Goal: Find specific page/section: Find specific page/section

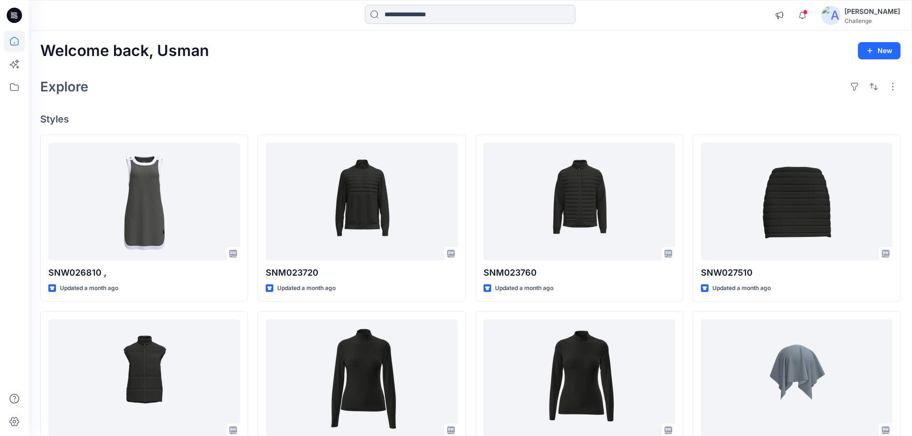
click at [438, 20] on input at bounding box center [470, 14] width 211 height 19
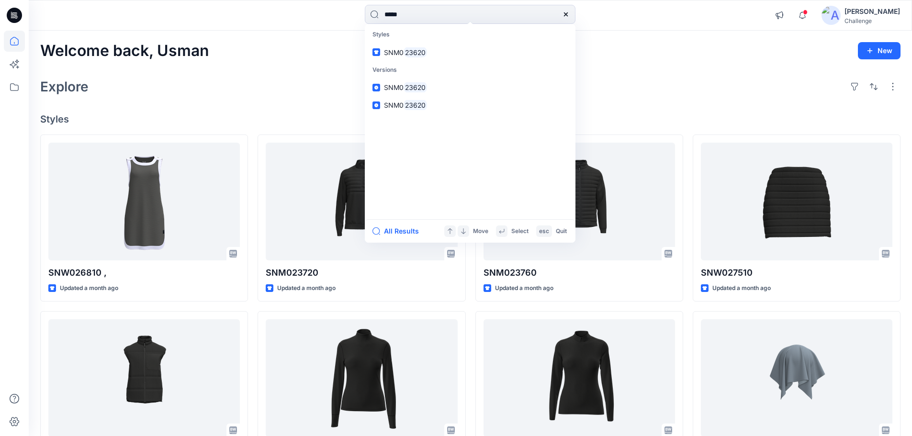
type input "*****"
click at [389, 61] on p "Versions" at bounding box center [470, 70] width 207 height 18
click at [400, 51] on span "SNM0" at bounding box center [394, 52] width 20 height 8
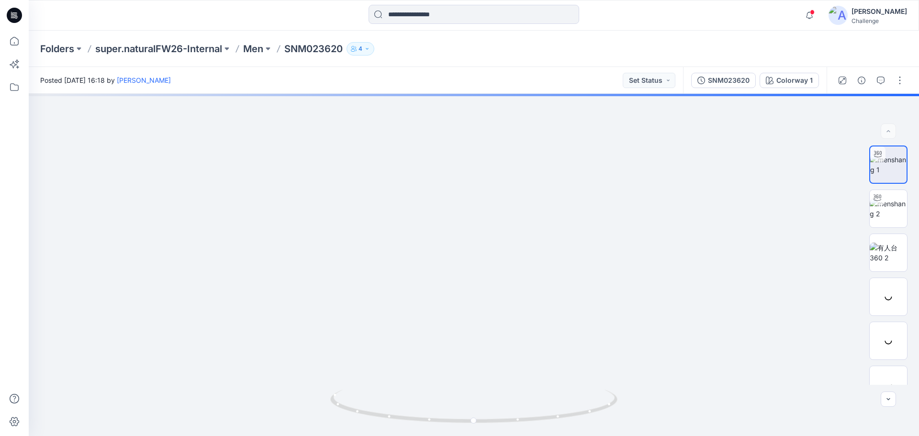
drag, startPoint x: 476, startPoint y: 143, endPoint x: 483, endPoint y: 436, distance: 293.5
click at [483, 436] on html "Notifications Your style SNM023720 is ready [DATE] 13:03 Your style SNM023760 i…" at bounding box center [459, 218] width 919 height 436
drag, startPoint x: 500, startPoint y: 346, endPoint x: 533, endPoint y: 158, distance: 190.6
click at [533, 158] on img at bounding box center [495, 219] width 933 height 433
drag, startPoint x: 493, startPoint y: 279, endPoint x: 514, endPoint y: 160, distance: 120.0
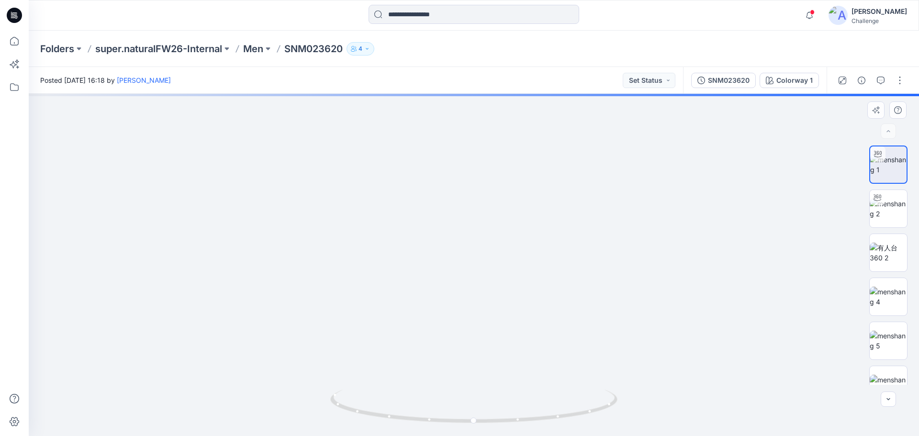
click at [514, 160] on img at bounding box center [495, 112] width 933 height 648
